Goal: Find specific page/section: Find specific page/section

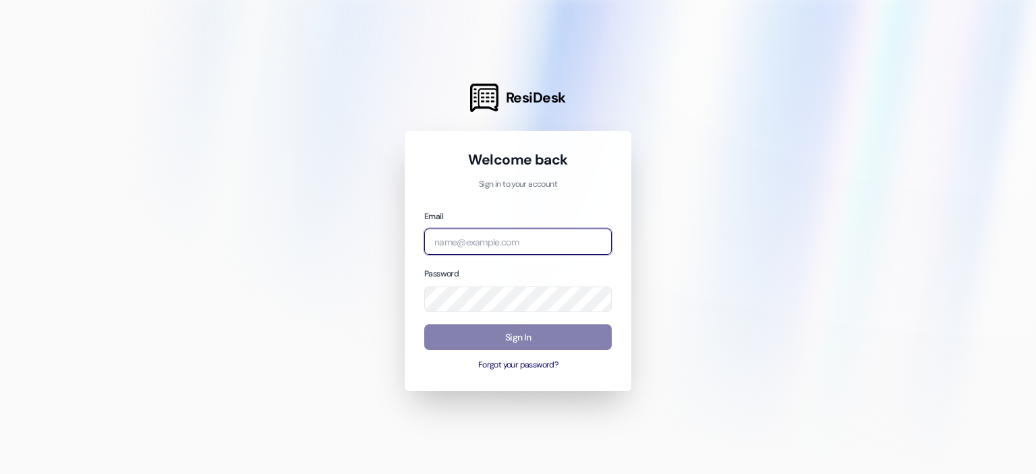
drag, startPoint x: 469, startPoint y: 237, endPoint x: 478, endPoint y: 252, distance: 17.8
click at [469, 237] on input "email" at bounding box center [518, 242] width 188 height 26
type input "[EMAIL_ADDRESS][DOMAIN_NAME]"
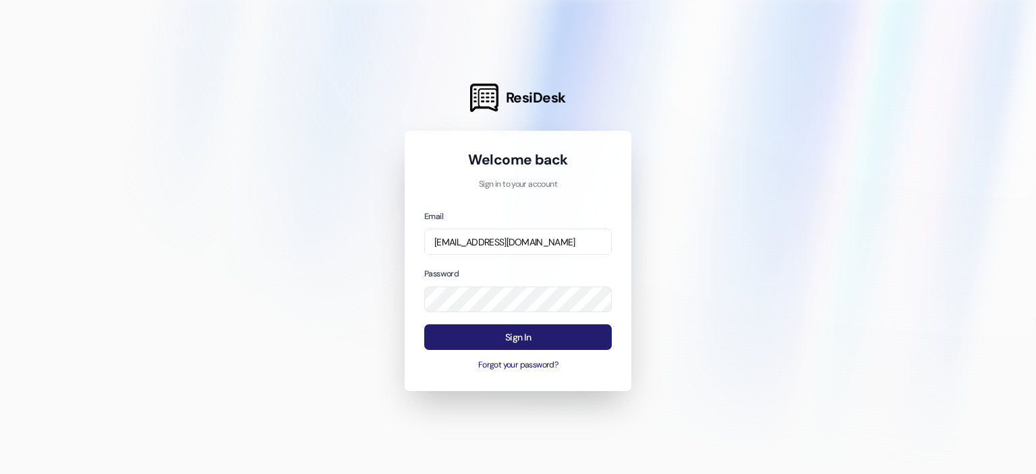
click at [544, 335] on button "Sign In" at bounding box center [518, 337] width 188 height 26
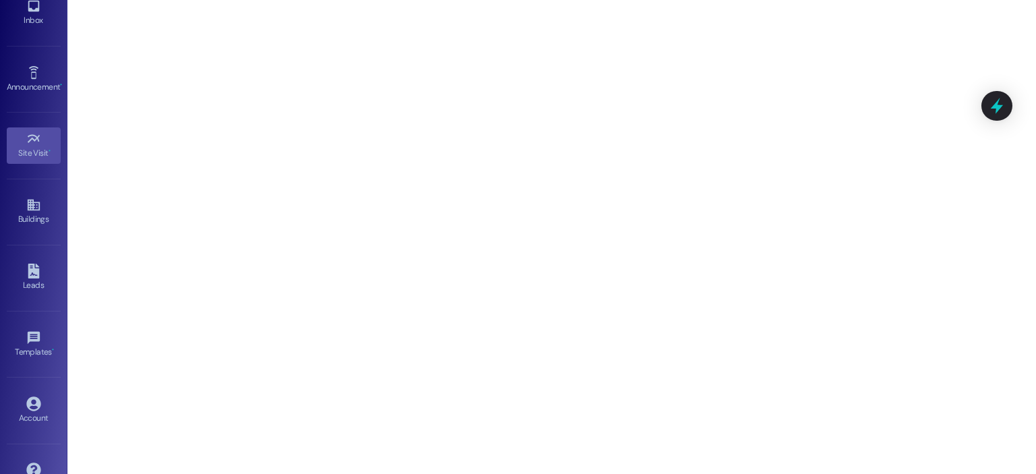
scroll to position [100, 0]
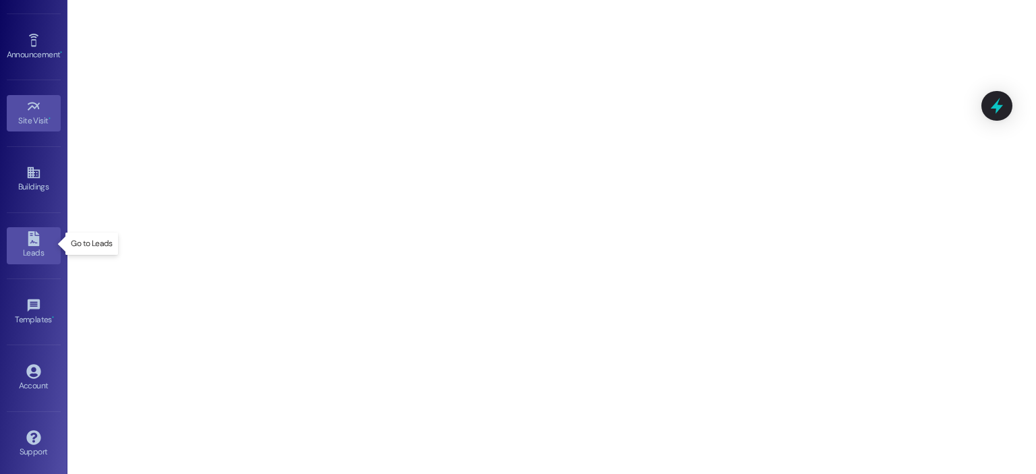
click at [26, 239] on icon at bounding box center [33, 238] width 15 height 15
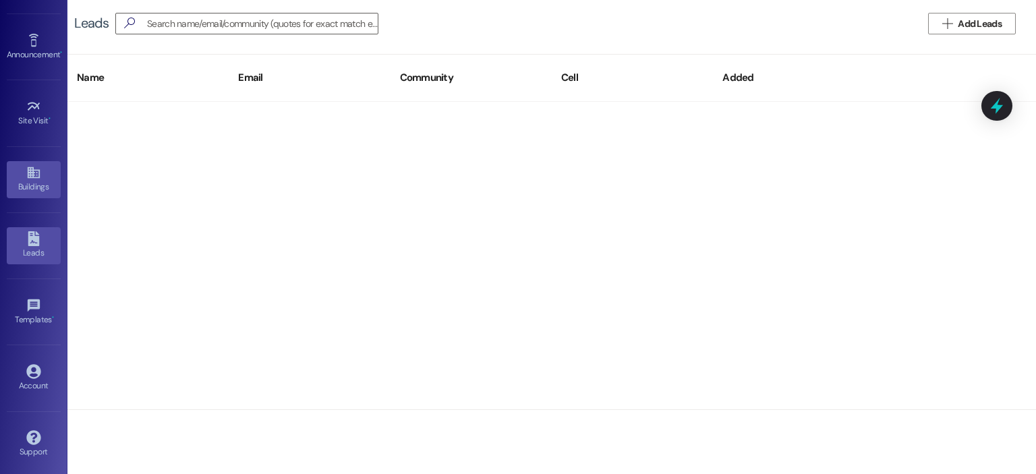
click at [28, 167] on icon at bounding box center [33, 172] width 12 height 11
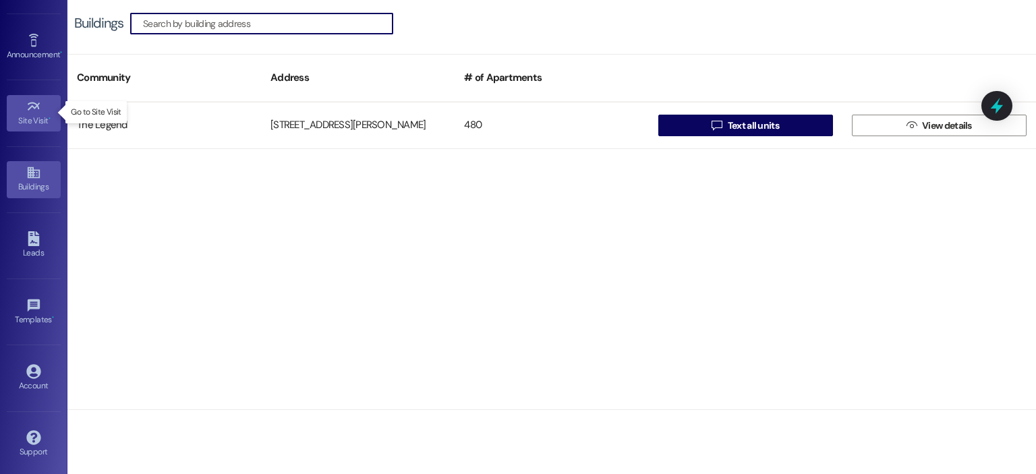
click at [40, 115] on div "Site Visit •" at bounding box center [33, 120] width 67 height 13
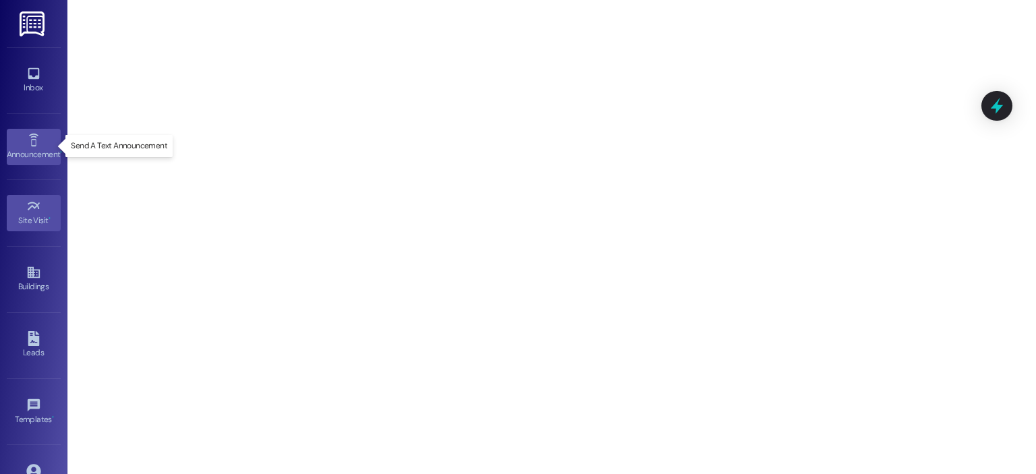
click at [26, 152] on div "Announcement •" at bounding box center [33, 154] width 67 height 13
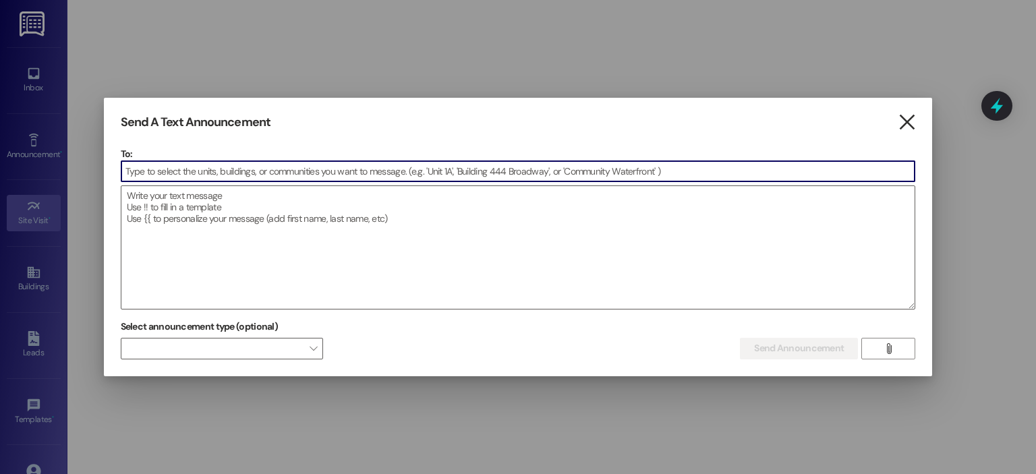
click at [909, 115] on icon "" at bounding box center [907, 122] width 18 height 14
